Goal: Task Accomplishment & Management: Manage account settings

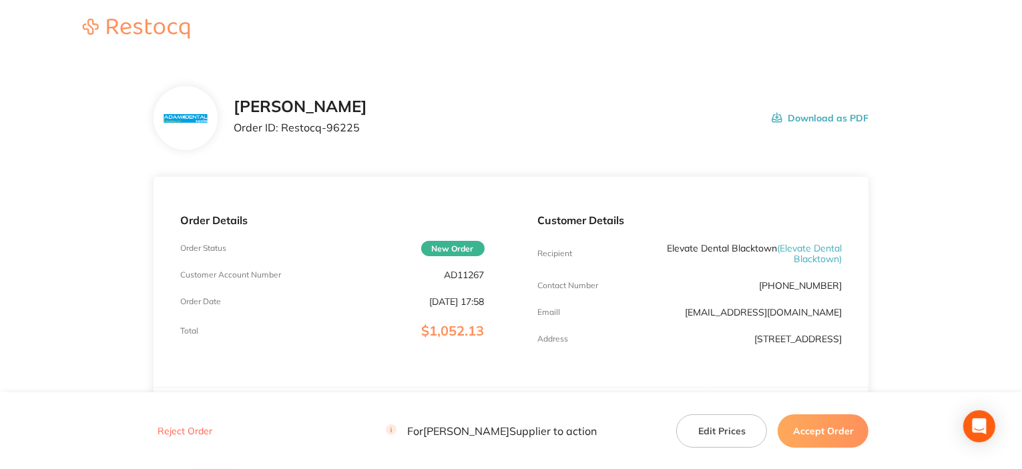
click at [463, 274] on p "AD11267" at bounding box center [465, 275] width 40 height 11
copy p "AD11267"
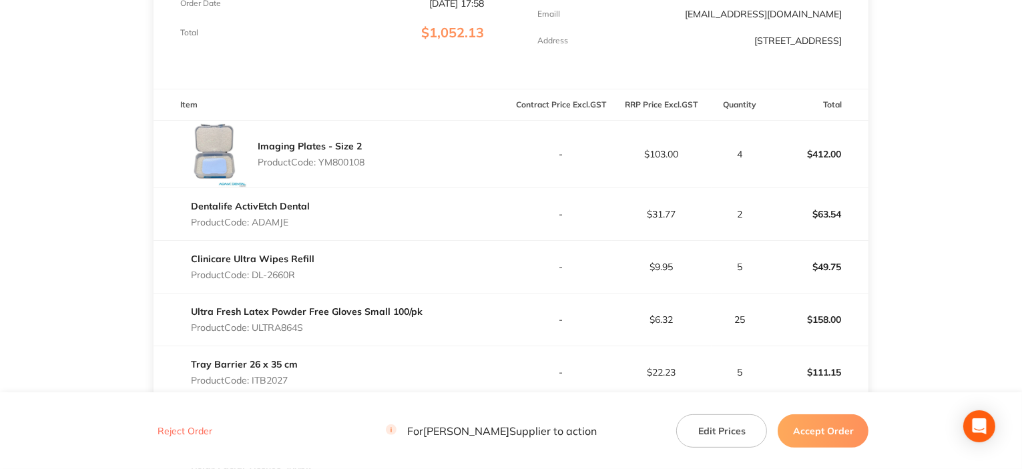
scroll to position [334, 0]
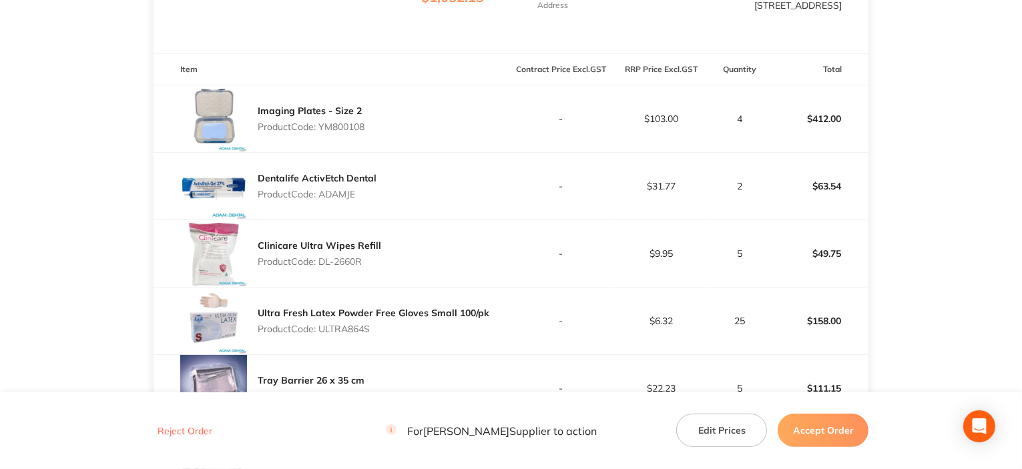
click at [341, 129] on p "Product Code: YM800108" at bounding box center [311, 126] width 107 height 11
copy p "YM800108"
click at [336, 195] on p "Product Code: ADAMJE" at bounding box center [317, 194] width 119 height 11
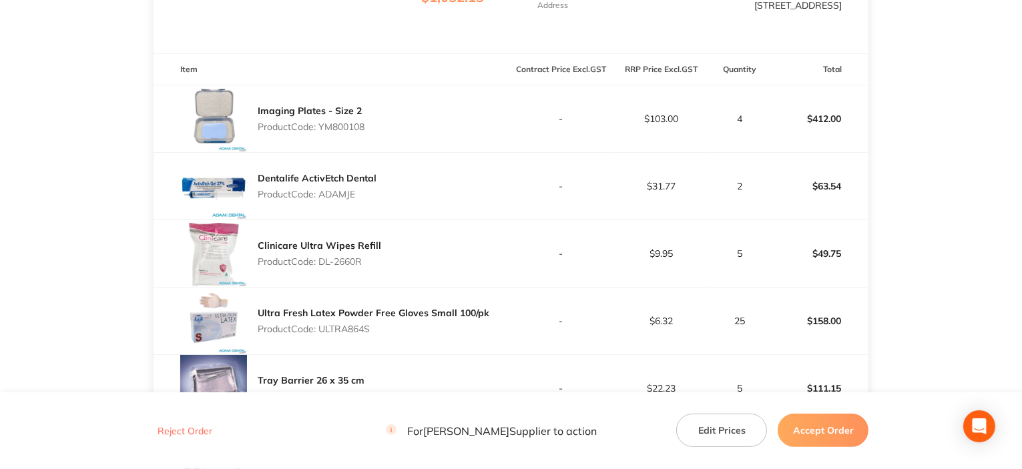
copy p "ADAMJE"
drag, startPoint x: 320, startPoint y: 264, endPoint x: 385, endPoint y: 258, distance: 65.0
click at [386, 258] on div "Clinicare Ultra Wipes Refill Product Code: DL-2660R" at bounding box center [333, 253] width 358 height 67
copy p "DL-2660R"
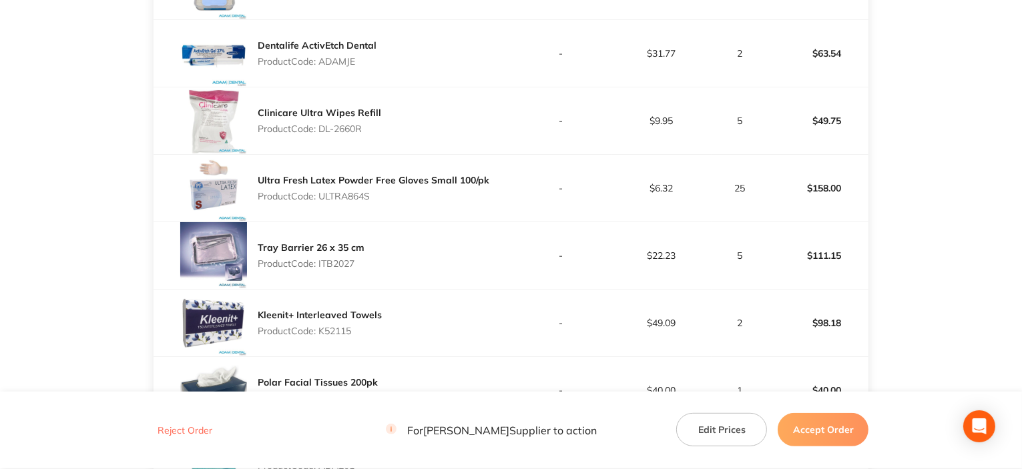
scroll to position [534, 0]
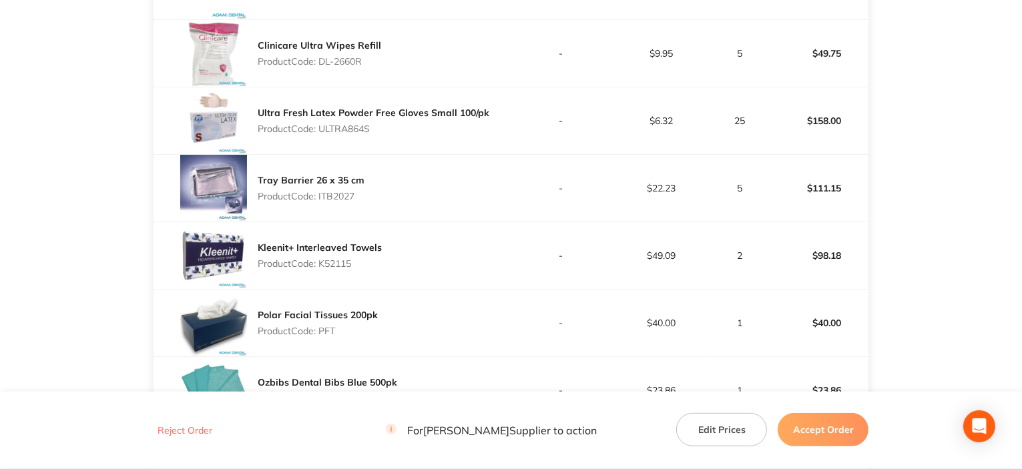
click at [345, 126] on p "Product Code: ULTRA864S" at bounding box center [374, 128] width 232 height 11
copy p "ULTRA864S"
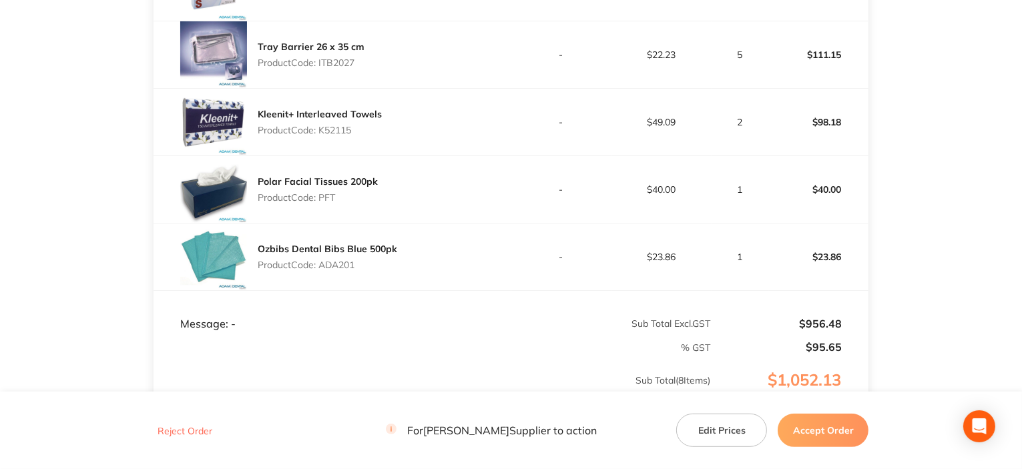
click at [347, 66] on p "Product Code: ITB2027" at bounding box center [311, 62] width 107 height 11
copy p "ITB2027"
click at [328, 127] on p "Product Code: K52115" at bounding box center [320, 130] width 124 height 11
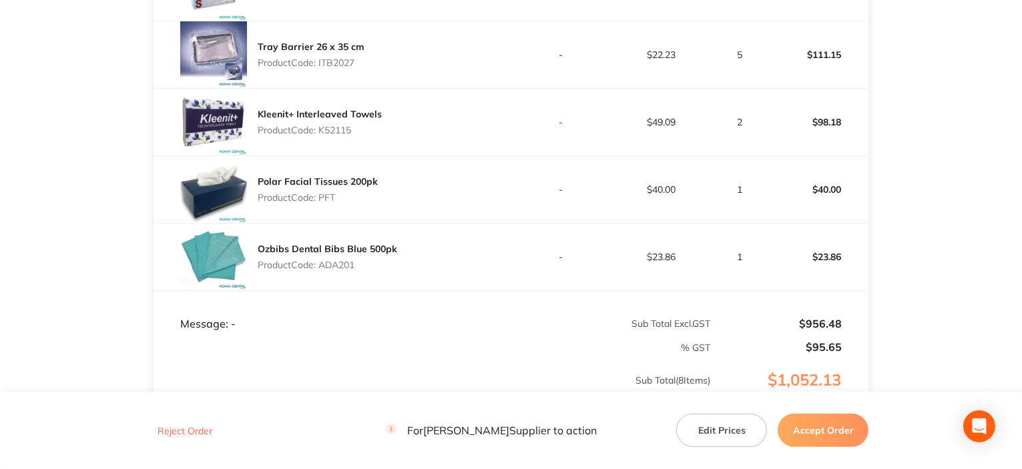
copy p "K52115"
click at [336, 264] on p "Product Code: ADA201" at bounding box center [328, 265] width 140 height 11
copy p "ADA201"
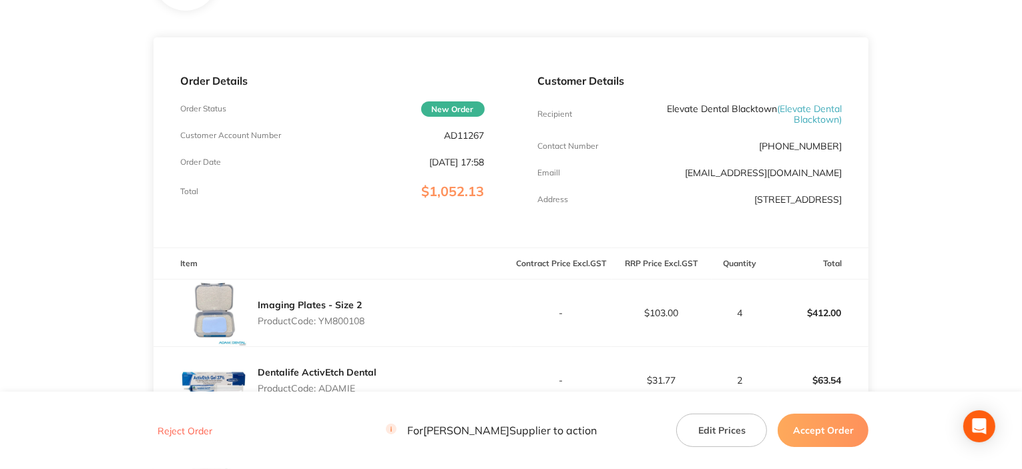
scroll to position [133, 0]
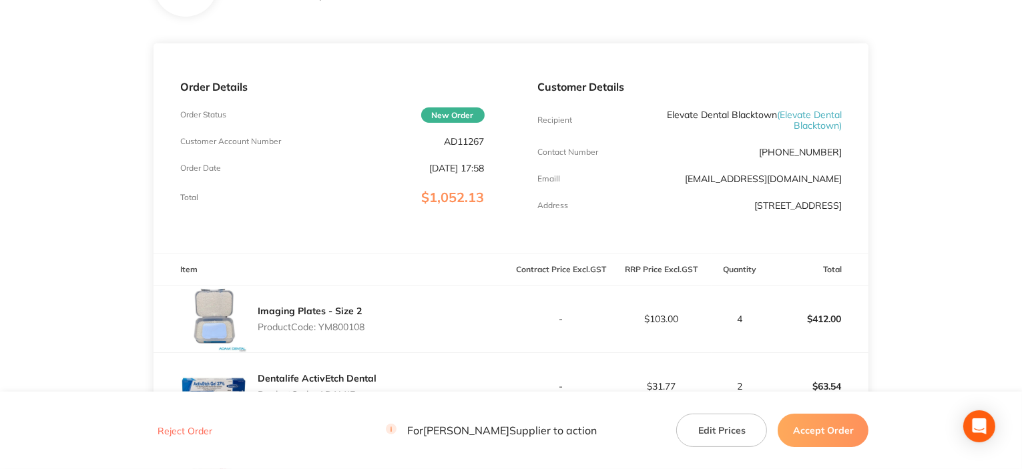
click at [465, 139] on p "AD11267" at bounding box center [465, 141] width 40 height 11
copy p "AD11267"
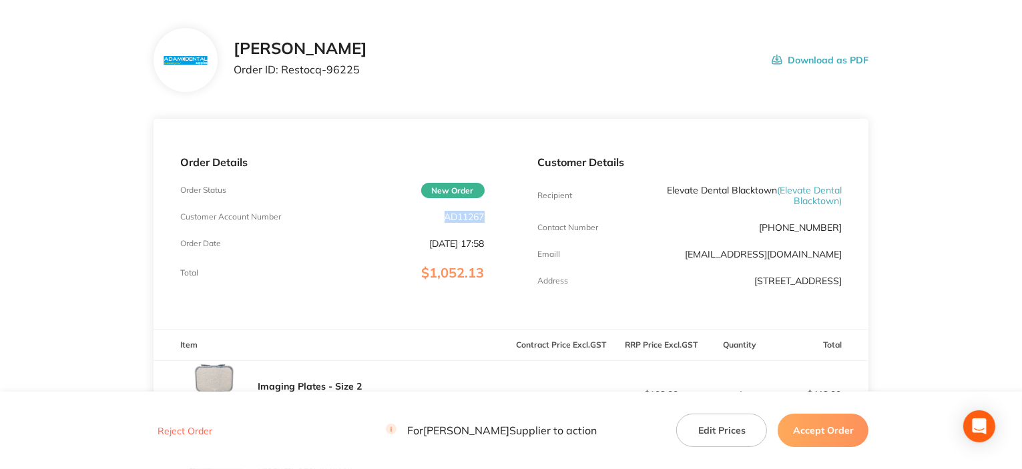
scroll to position [67, 0]
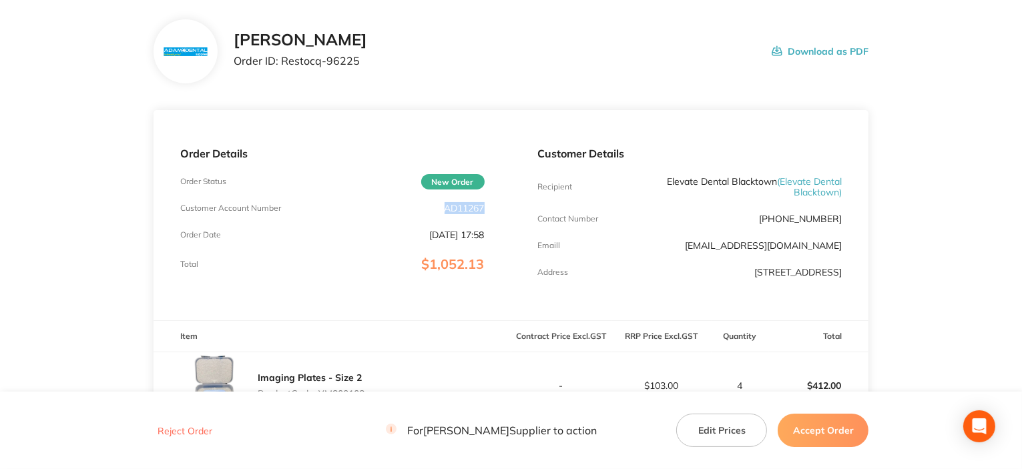
click at [830, 427] on button "Accept Order" at bounding box center [823, 430] width 91 height 33
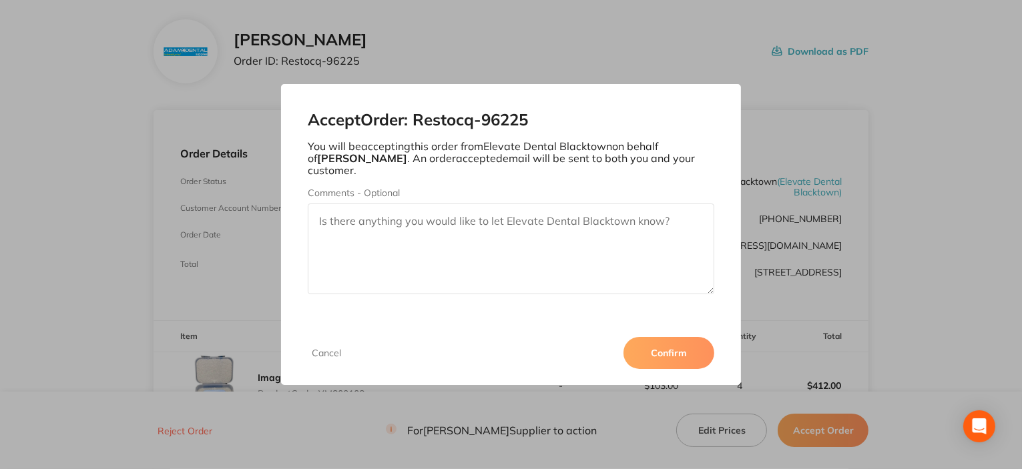
click at [899, 215] on div "Accept Order: Restocq- 96225 You will be accepting this order from Elevate Dent…" at bounding box center [511, 234] width 1022 height 469
click at [321, 347] on button "Cancel" at bounding box center [326, 353] width 37 height 12
